Goal: Task Accomplishment & Management: Use online tool/utility

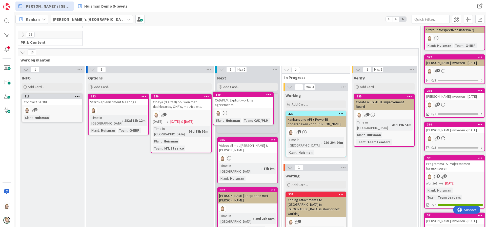
scroll to position [67, 0]
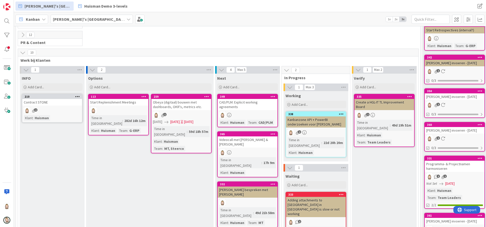
click at [244, 102] on div "CAD/PLM: Explicit working agreements" at bounding box center [248, 104] width 60 height 11
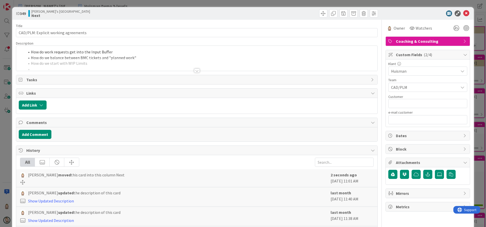
click at [194, 71] on div at bounding box center [197, 71] width 6 height 4
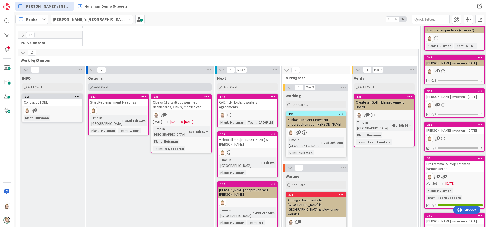
click at [148, 84] on div "Add Card..." at bounding box center [150, 87] width 124 height 8
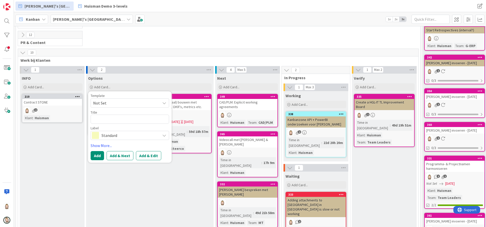
click at [141, 135] on span "Standard" at bounding box center [130, 135] width 56 height 7
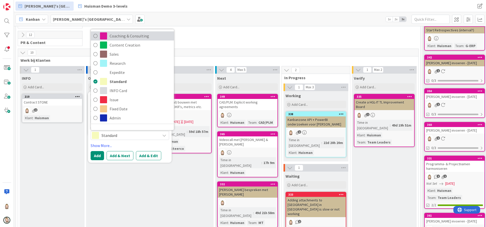
click at [138, 34] on span "Coaching & Consulting" at bounding box center [141, 36] width 62 height 8
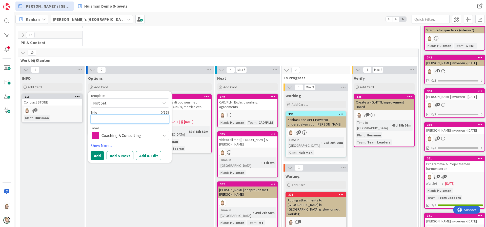
click at [141, 120] on textarea at bounding box center [130, 119] width 79 height 9
type textarea "x"
type textarea "1"
type textarea "x"
type textarea "1-"
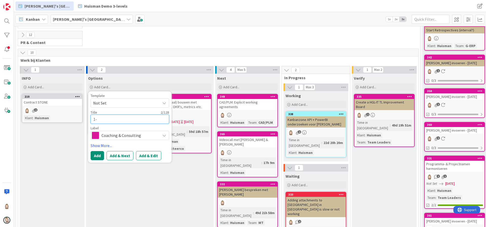
type textarea "x"
type textarea "1-o"
type textarea "x"
type textarea "1-op"
type textarea "x"
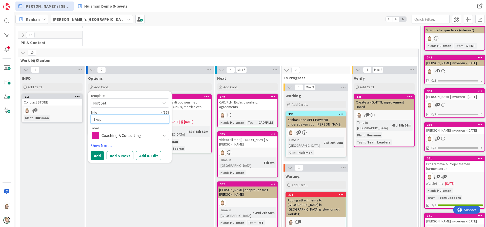
type textarea "1-op-"
type textarea "x"
type textarea "1-op-1"
type textarea "x"
type textarea "1-op-1"
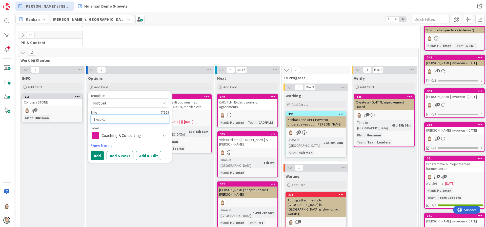
type textarea "x"
type textarea "1-op-1 m"
type textarea "x"
type textarea "1-op-1 me"
type textarea "x"
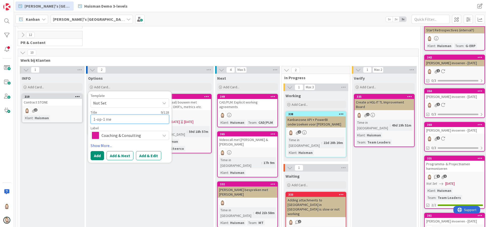
type textarea "1-op-1 met"
type textarea "x"
type textarea "1-op-1 met"
type textarea "x"
type textarea "1-op-1 met A"
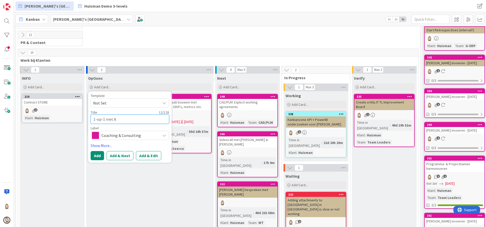
type textarea "x"
type textarea "1-op-1 met Al"
type textarea "x"
type textarea "1-op-1 met Ale"
type textarea "x"
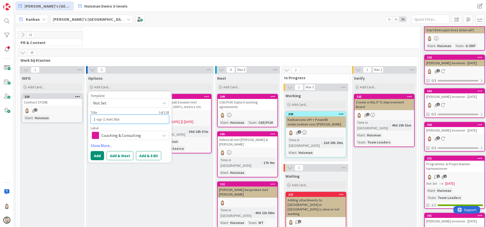
type textarea "1-op-1 met [PERSON_NAME]"
type textarea "x"
type textarea "1-op-1 met [PERSON_NAME]"
click at [148, 154] on button "Add & Edit" at bounding box center [148, 155] width 25 height 9
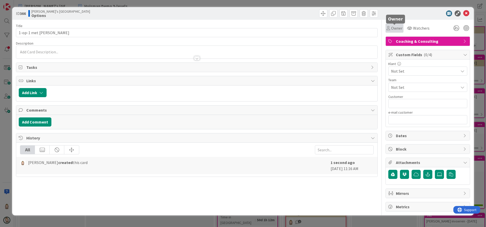
click at [388, 27] on icon at bounding box center [389, 28] width 4 height 4
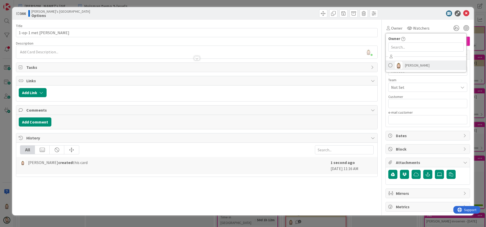
click at [403, 64] on link "[PERSON_NAME]" at bounding box center [426, 66] width 81 height 10
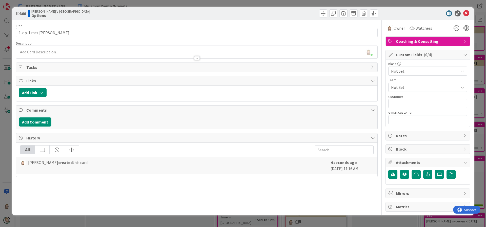
click at [409, 72] on span "Not Set" at bounding box center [423, 71] width 65 height 7
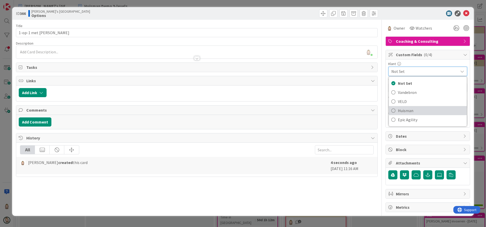
click at [408, 109] on span "Huisman" at bounding box center [431, 111] width 66 height 8
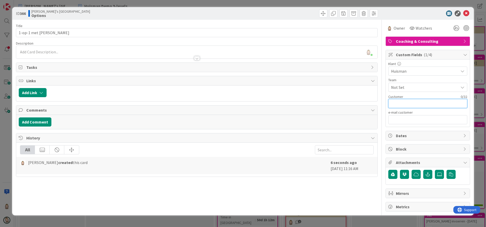
click at [408, 105] on input "text" at bounding box center [428, 103] width 79 height 9
click at [411, 87] on span "Not Set" at bounding box center [424, 87] width 67 height 6
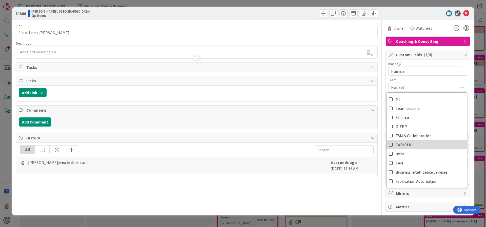
click at [391, 144] on icon at bounding box center [391, 145] width 4 height 8
click at [404, 19] on div "ID 366 [PERSON_NAME]'s Kanban Zone Options" at bounding box center [243, 13] width 462 height 13
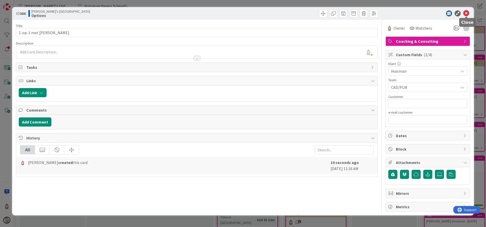
click at [469, 13] on icon at bounding box center [467, 13] width 6 height 6
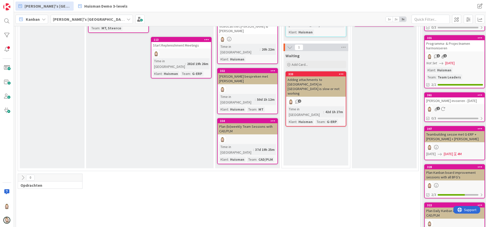
scroll to position [31, 0]
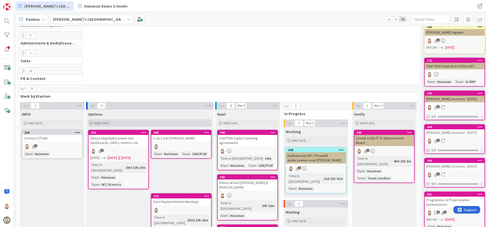
click at [158, 121] on div "Add Card..." at bounding box center [150, 123] width 124 height 8
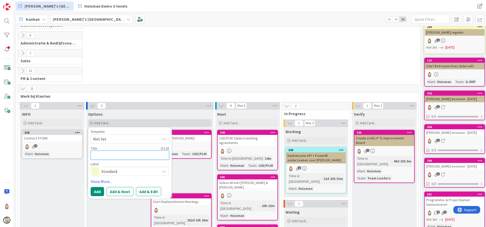
type textarea "x"
type textarea "R"
type textarea "x"
type textarea "Re"
type textarea "x"
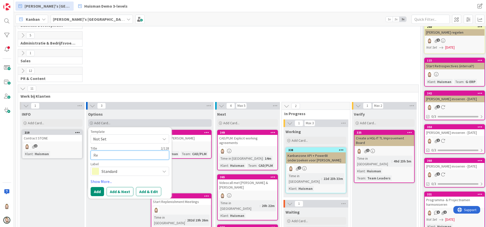
type textarea "Ref"
type textarea "x"
type textarea "Refi"
type textarea "x"
type textarea "Refin"
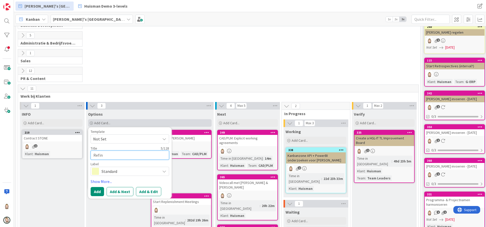
type textarea "x"
type textarea "Refine"
type textarea "x"
type textarea "Refinem"
type textarea "x"
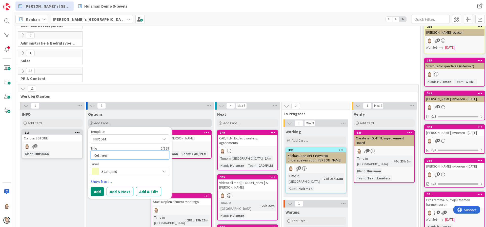
type textarea "Refineme"
type textarea "x"
type textarea "Refinemen"
type textarea "x"
type textarea "Refinement"
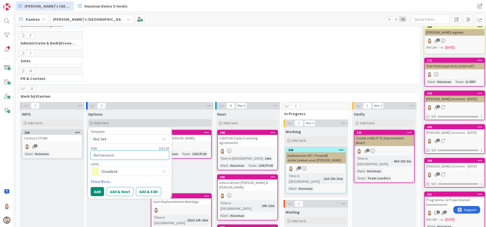
type textarea "x"
type textarea "Refinement"
type textarea "x"
type textarea "Refinement w"
type textarea "x"
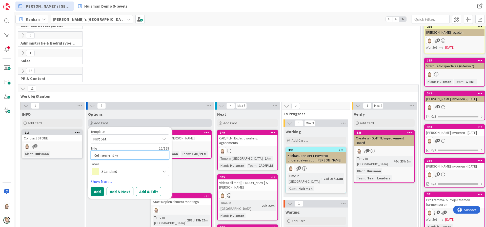
type textarea "Refinement wo"
type textarea "x"
type textarea "Refinement wor"
type textarea "x"
type textarea "Refinement work"
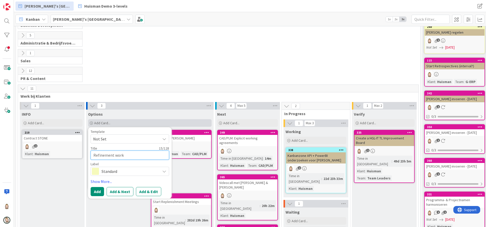
type textarea "x"
type textarea "Refinement works"
type textarea "x"
type textarea "Refinement worksh"
type textarea "x"
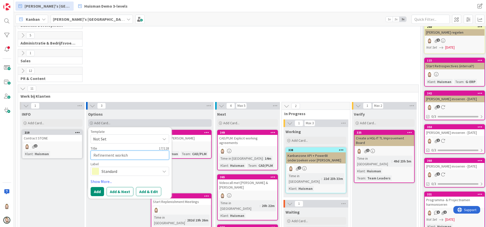
type textarea "Refinement worksho"
type textarea "x"
type textarea "Refinement workshop"
type textarea "x"
type textarea "BRefinement workshop"
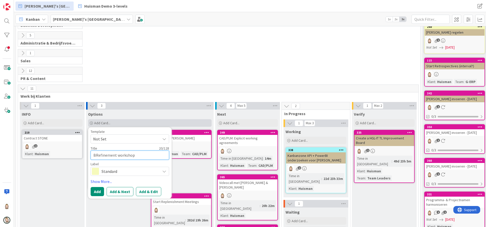
type textarea "x"
type textarea "BaRefinement workshop"
type textarea "x"
type textarea "BacRefinement workshop"
type textarea "x"
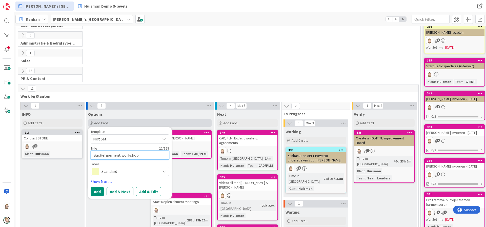
type textarea "BackRefinement workshop"
type textarea "x"
type textarea "BacklRefinement workshop"
type textarea "x"
type textarea "BackloRefinement workshop"
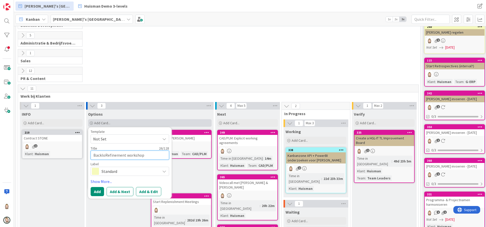
type textarea "x"
type textarea "BacklogRefinement workshop"
type textarea "x"
type textarea "Backlog Refinement workshop"
type textarea "x"
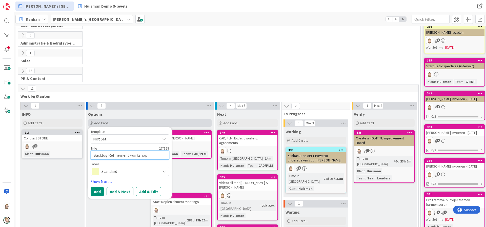
type textarea "Backlog Refinement workshop"
type textarea "x"
type textarea "Backlog Refinement workshop m"
type textarea "x"
type textarea "Backlog Refinement workshop me"
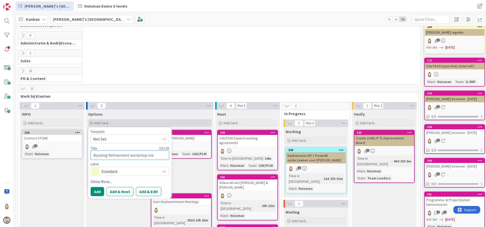
type textarea "x"
type textarea "Backlog Refinement workshop met"
type textarea "x"
type textarea "Backlog Refinement workshop met"
type textarea "x"
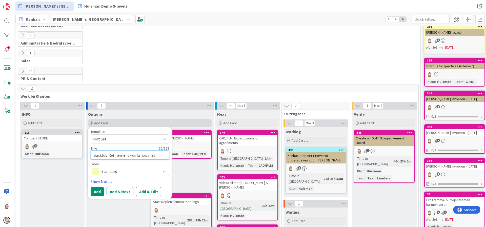
type textarea "Backlog Refinement workshop met T"
type textarea "x"
type textarea "Backlog Refinement workshop met Te"
type textarea "x"
type textarea "Backlog Refinement workshop met Tea"
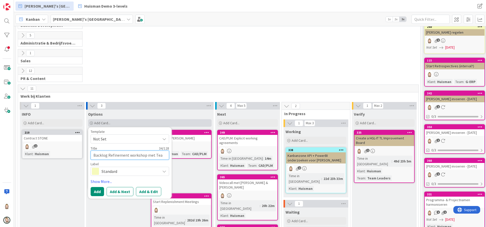
type textarea "x"
type textarea "Backlog Refinement workshop met Team"
type textarea "x"
type textarea "Backlog Refinement workshop met Teamn"
type textarea "x"
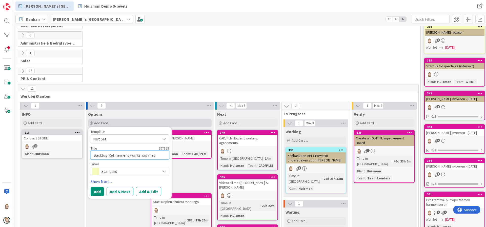
type textarea "Backlog Refinement workshop met Teamn"
type textarea "x"
type textarea "Backlog Refinement workshop met Teamn"
type textarea "x"
type textarea "Backlog Refinement workshop met Team"
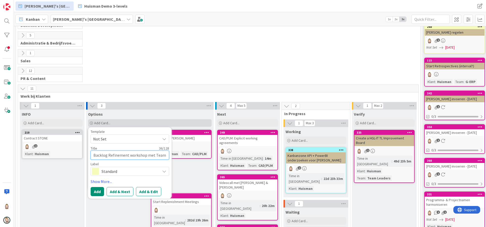
type textarea "x"
type textarea "Backlog Refinement workshop met Tea"
type textarea "x"
type textarea "Backlog Refinement workshop met Te"
type textarea "x"
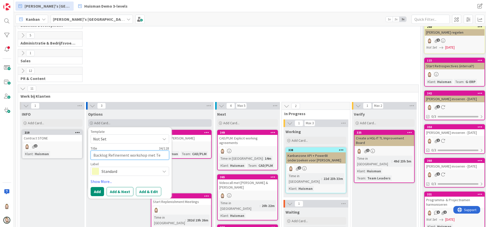
type textarea "Backlog Refinement workshop met T"
type textarea "x"
type textarea "Backlog Refinement workshop met"
type textarea "x"
type textarea "Backlog Refinement workshop met"
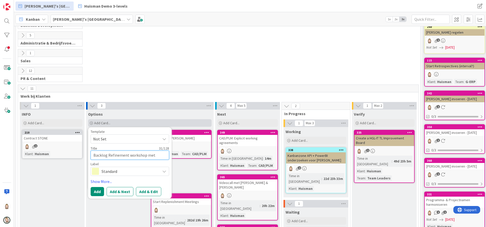
type textarea "x"
type textarea "Backlog Refinement workshop me"
type textarea "x"
type textarea "Backlog Refinement workshop m"
type textarea "x"
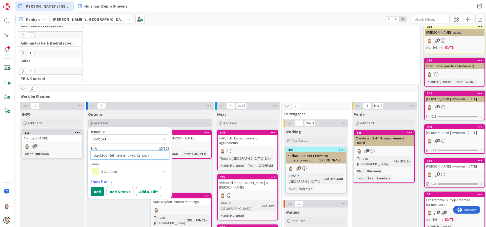
type textarea "Backlog Refinement workshop"
type textarea "x"
type textarea "Backlog Refinement workshop G"
type textarea "x"
type textarea "Backlog Refinement workshop G-"
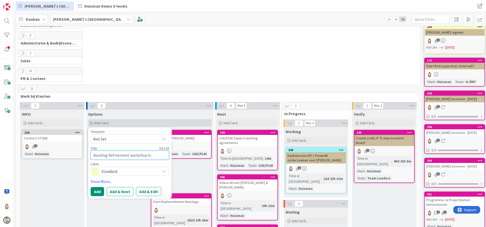
type textarea "x"
type textarea "Backlog Refinement workshop G-E"
type textarea "x"
type textarea "Backlog Refinement workshop G-ER"
type textarea "x"
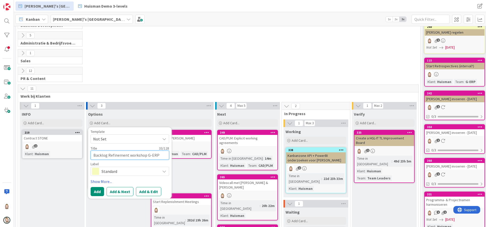
type textarea "Backlog Refinement workshop G-ERP"
click at [135, 173] on span "Standard" at bounding box center [130, 171] width 56 height 7
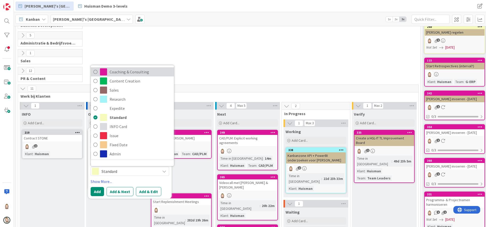
click at [134, 73] on span "Coaching & Consulting" at bounding box center [141, 72] width 62 height 8
type textarea "x"
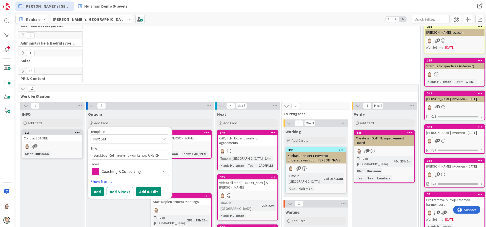
click at [145, 187] on button "Add & Edit" at bounding box center [148, 191] width 25 height 9
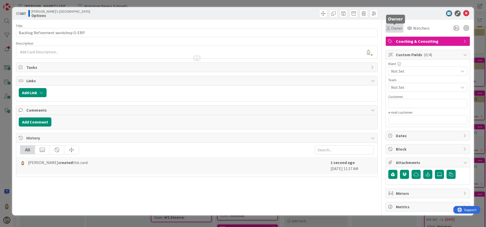
click at [396, 28] on span "Owner" at bounding box center [396, 28] width 11 height 6
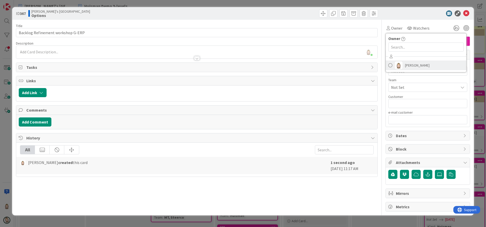
click at [423, 65] on span "[PERSON_NAME]" at bounding box center [417, 66] width 25 height 8
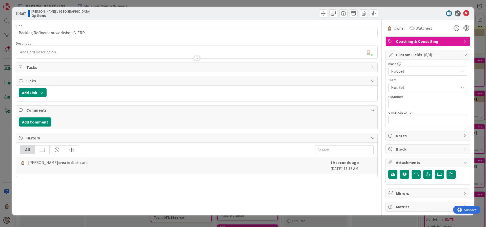
click at [407, 69] on span "Not Set" at bounding box center [423, 71] width 65 height 7
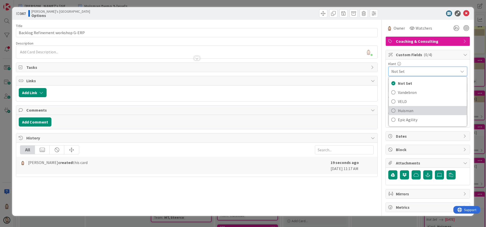
click at [415, 107] on span "Huisman" at bounding box center [431, 111] width 66 height 8
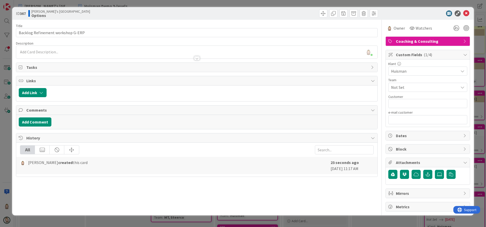
click at [414, 87] on span "Not Set" at bounding box center [424, 87] width 67 height 6
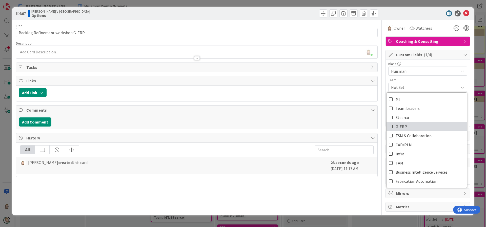
click at [408, 126] on link "G-ERP" at bounding box center [427, 126] width 81 height 9
click at [406, 16] on div at bounding box center [426, 13] width 90 height 6
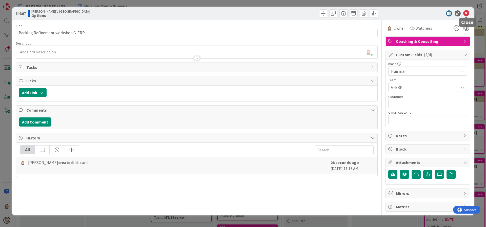
click at [466, 14] on icon at bounding box center [467, 13] width 6 height 6
